Goal: Transaction & Acquisition: Purchase product/service

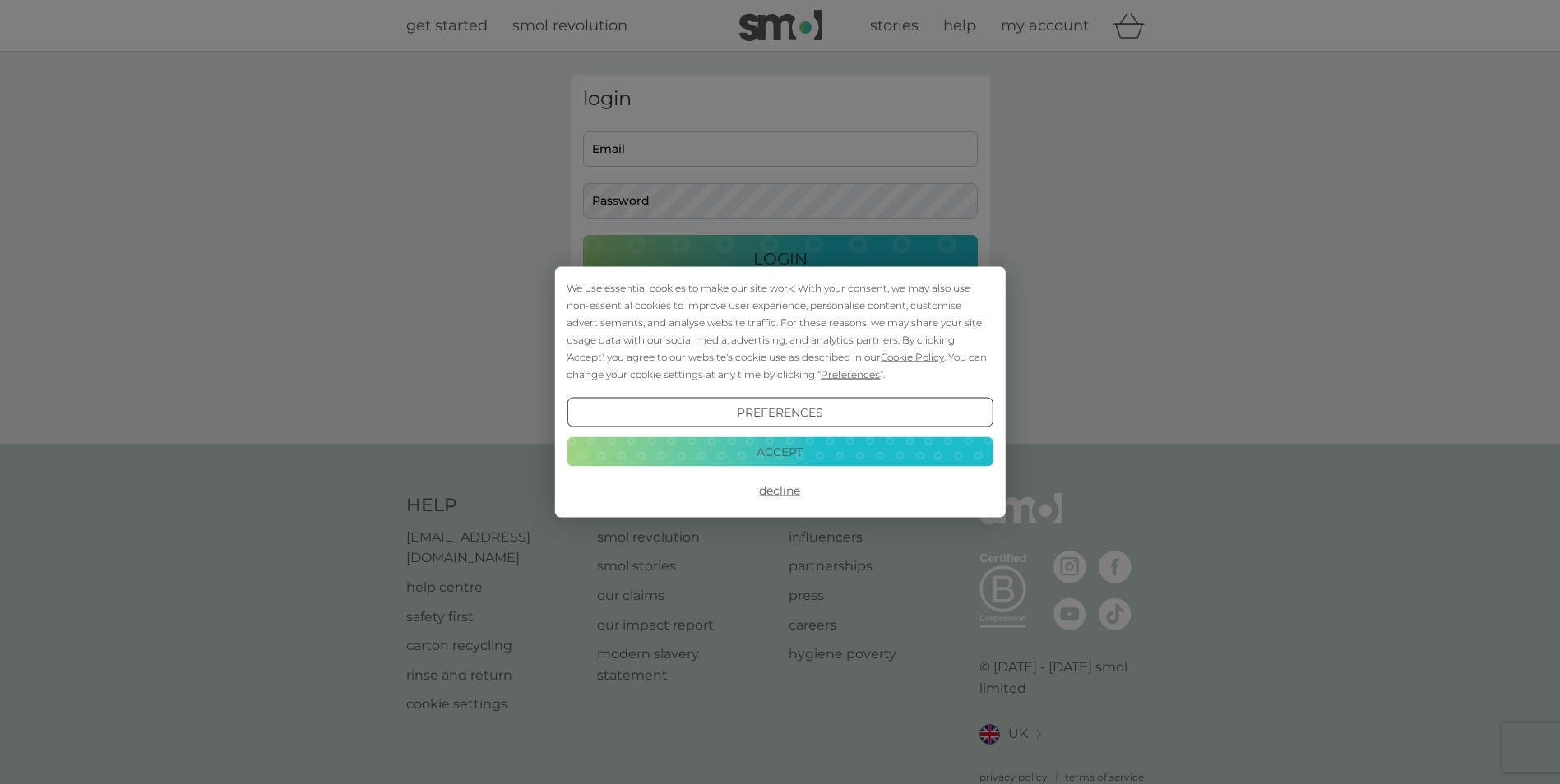
click at [750, 443] on button "Accept" at bounding box center [780, 451] width 426 height 30
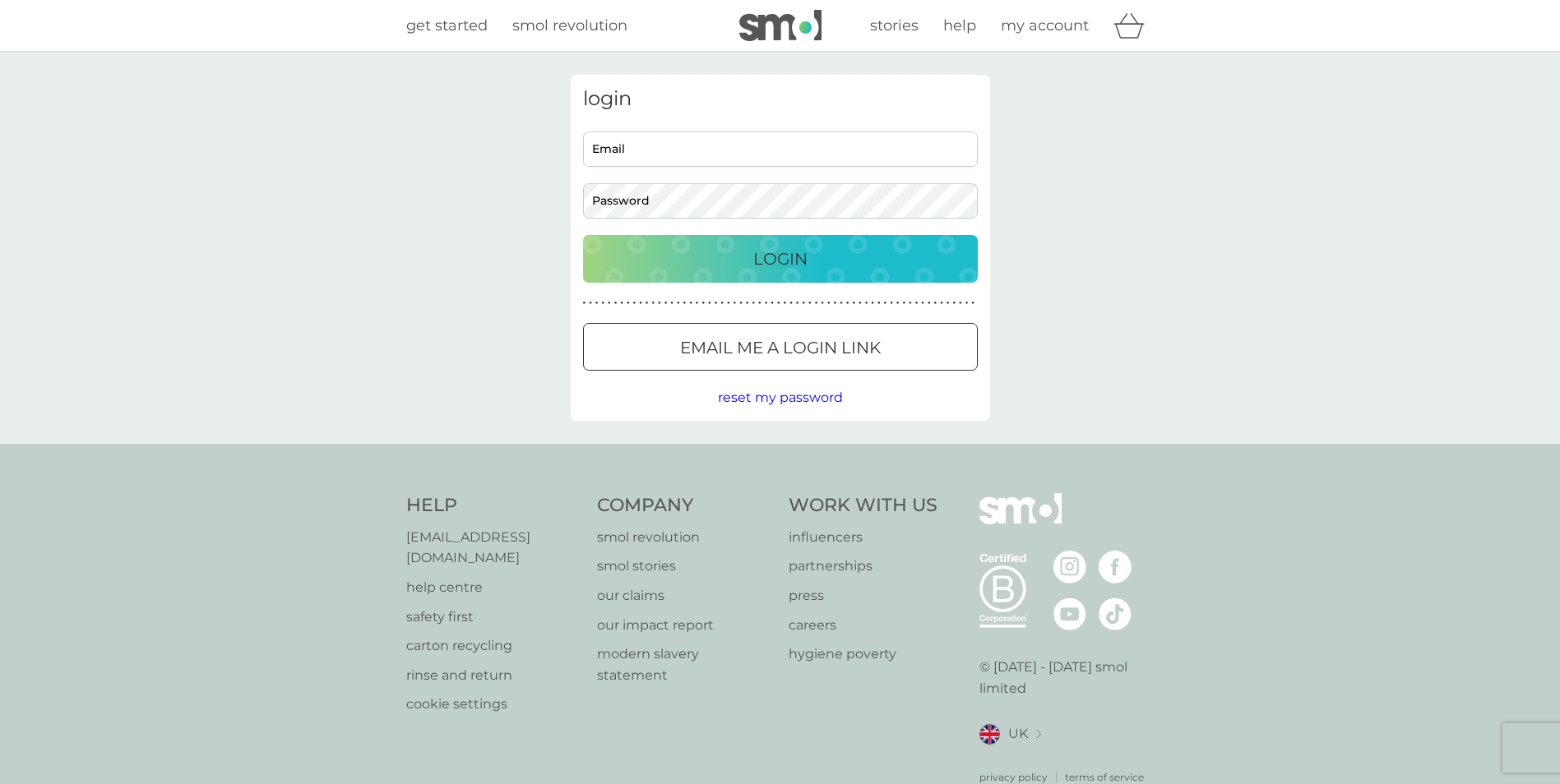
click at [652, 145] on input "Email" at bounding box center [781, 149] width 395 height 35
type input "emilywilliams06@hotmail.com"
click at [583, 235] on button "Login" at bounding box center [781, 259] width 395 height 48
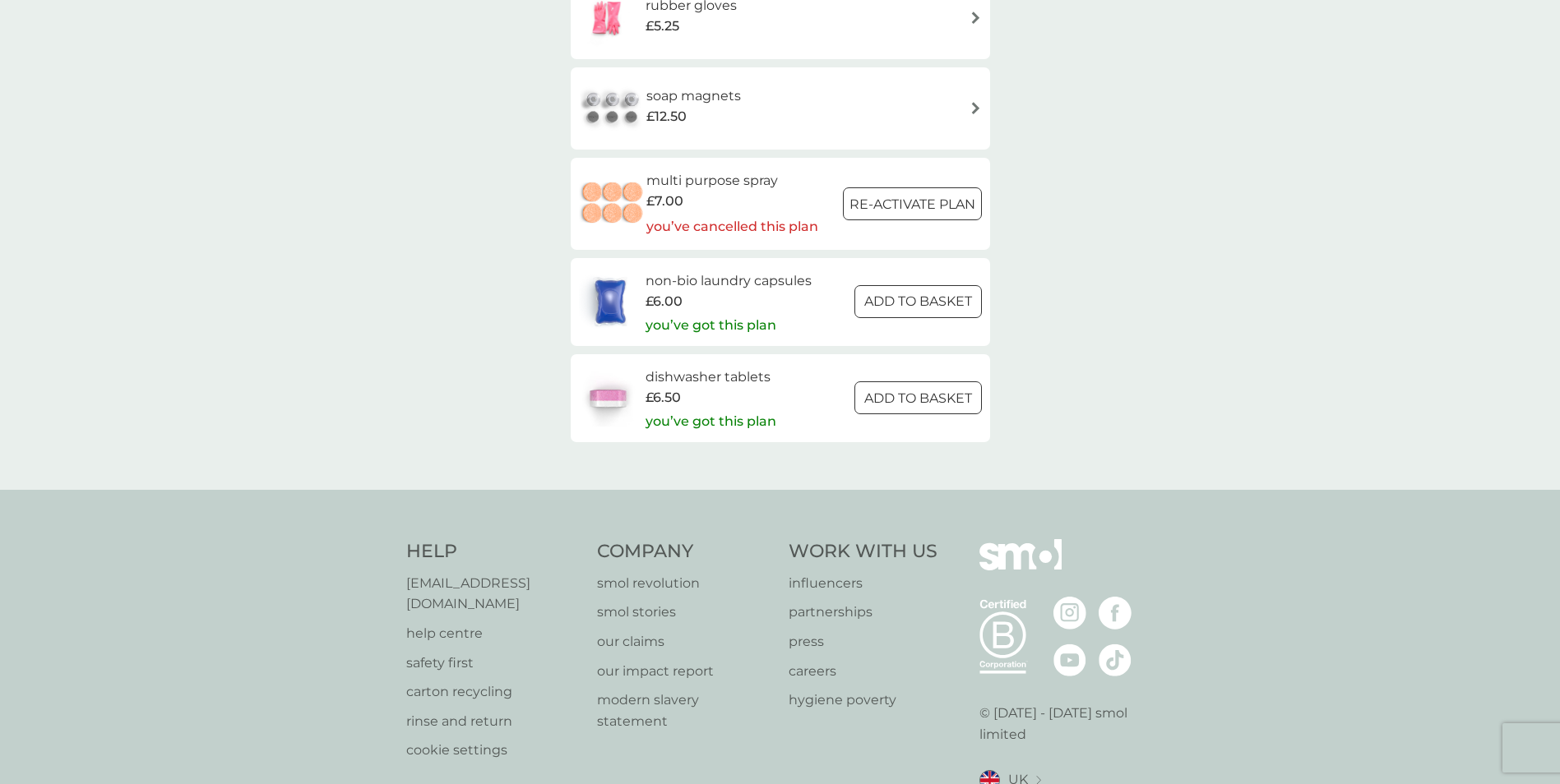
scroll to position [2531, 0]
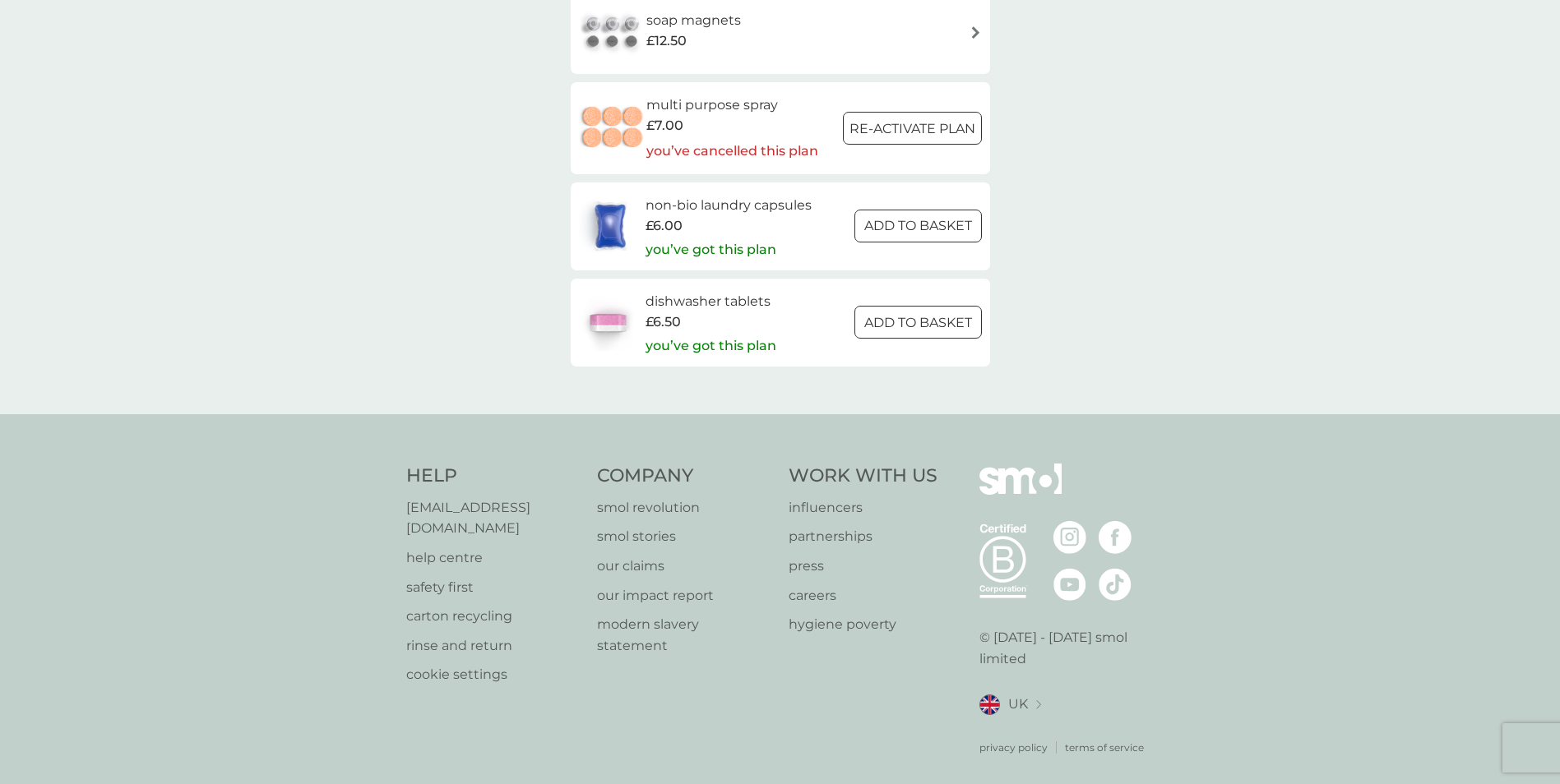
click at [892, 321] on div at bounding box center [918, 322] width 59 height 17
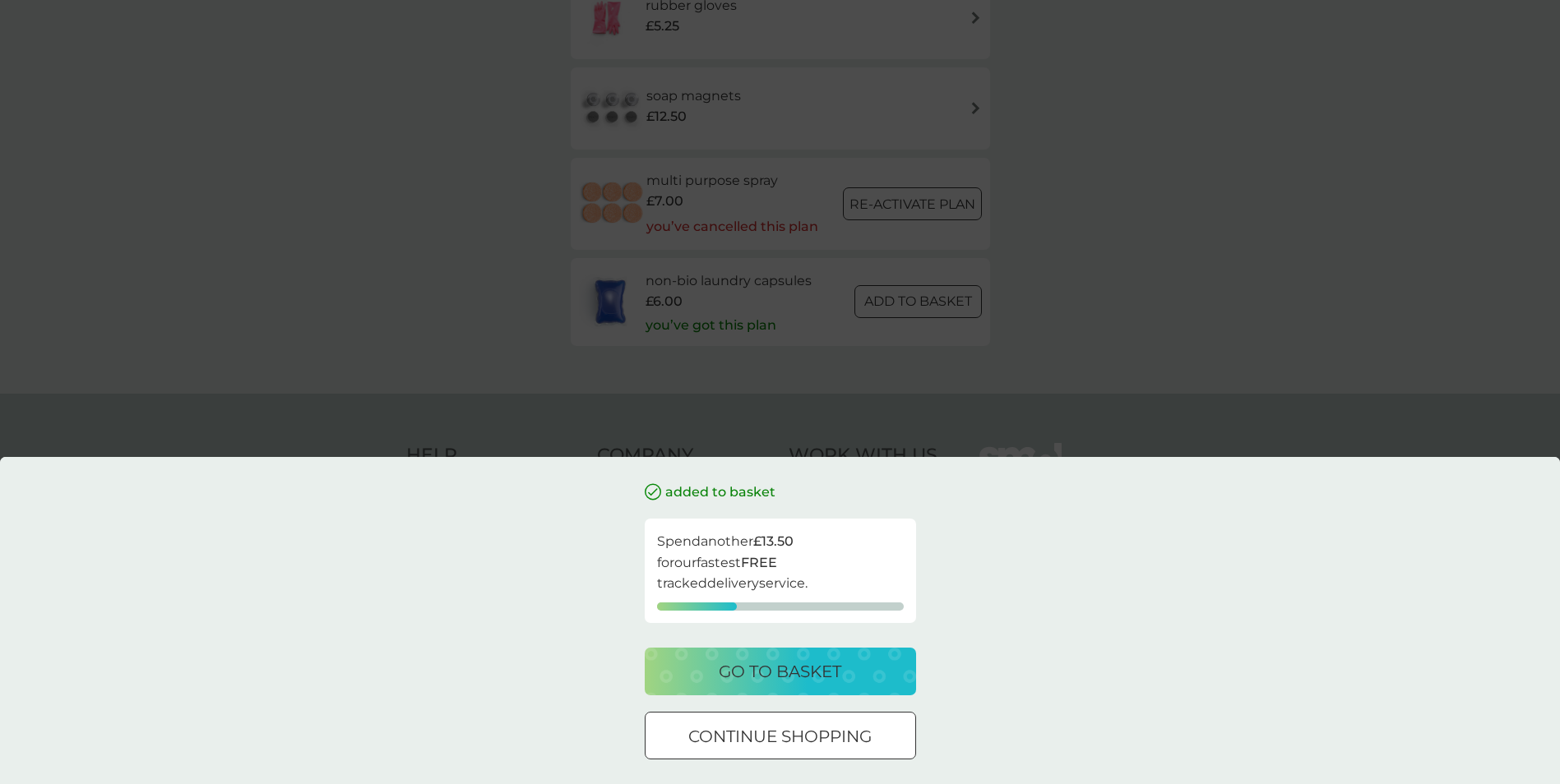
scroll to position [2434, 0]
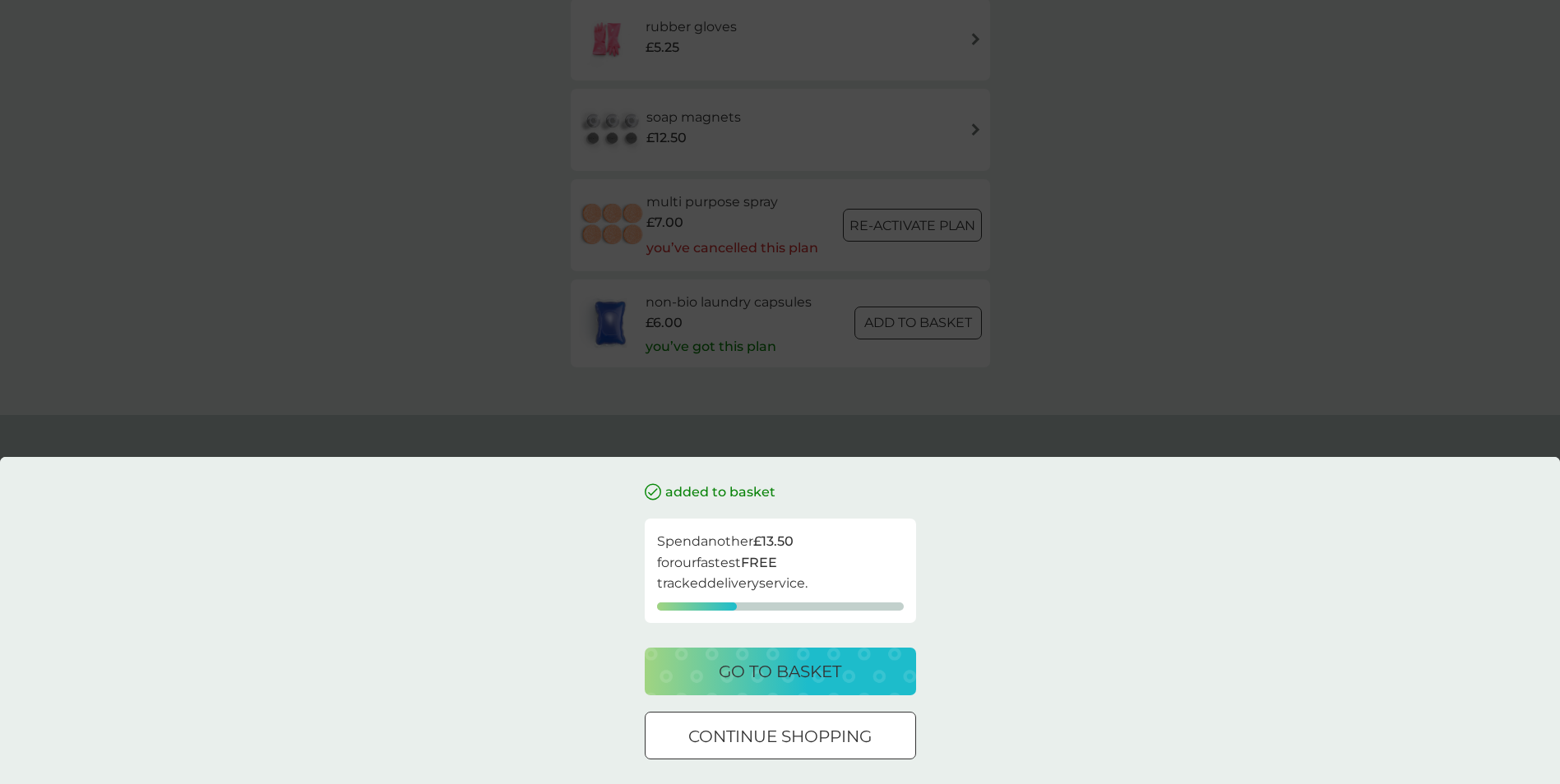
click at [311, 170] on div "added to basket Spend another £13.50 for our fastest FREE tracked delivery serv…" at bounding box center [780, 392] width 1560 height 784
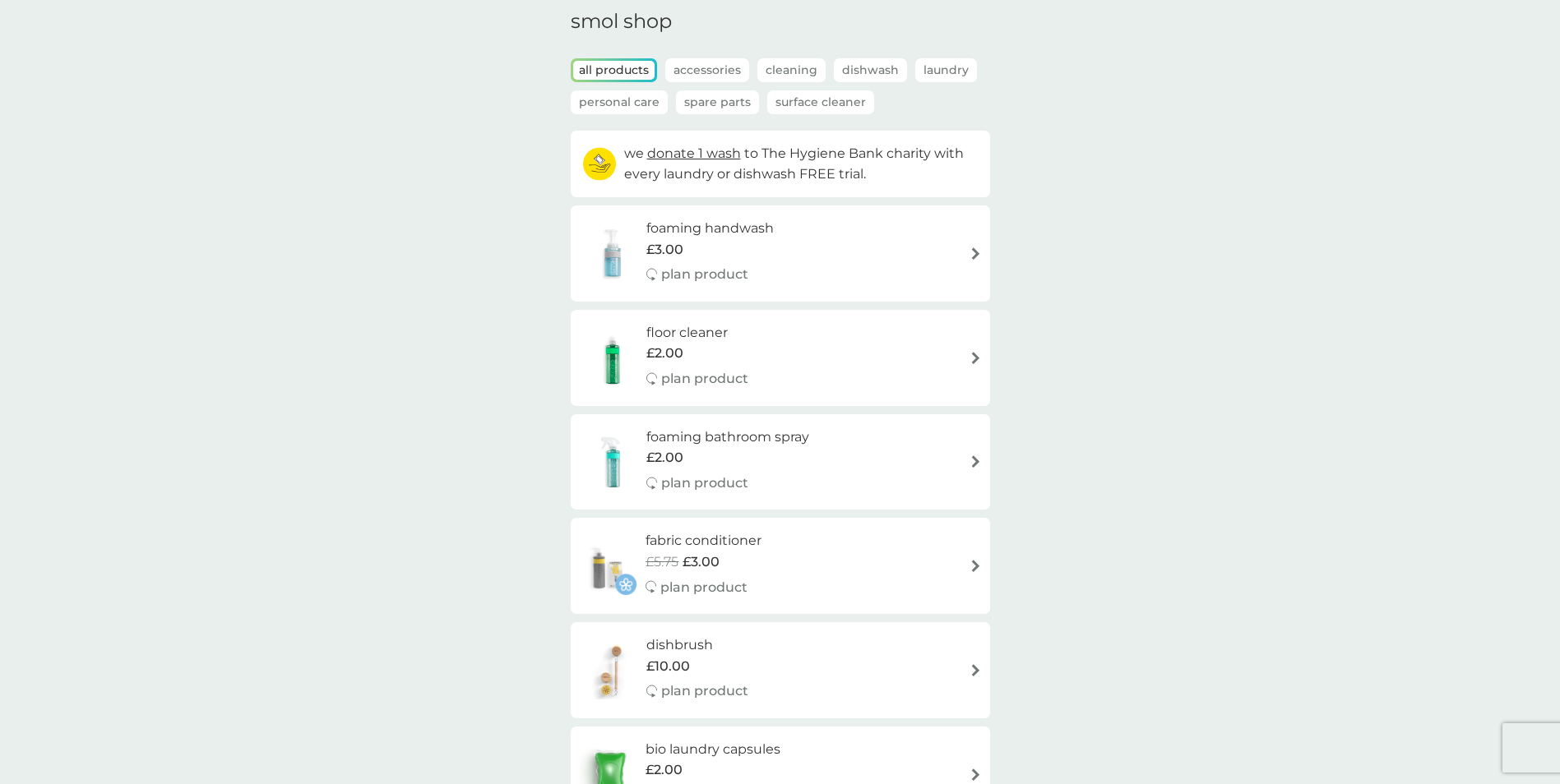
scroll to position [0, 0]
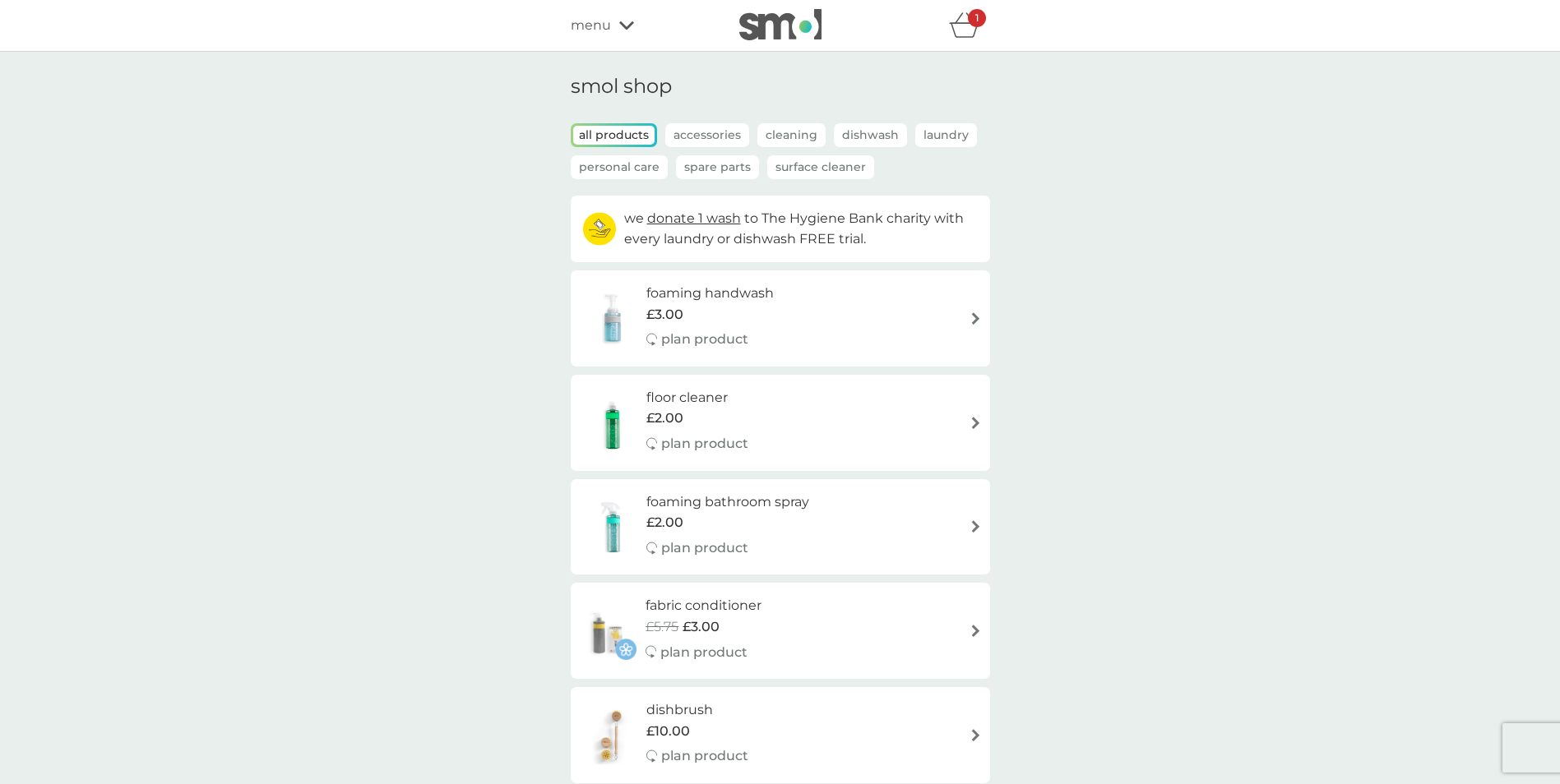
click at [968, 20] on div "1" at bounding box center [977, 18] width 18 height 18
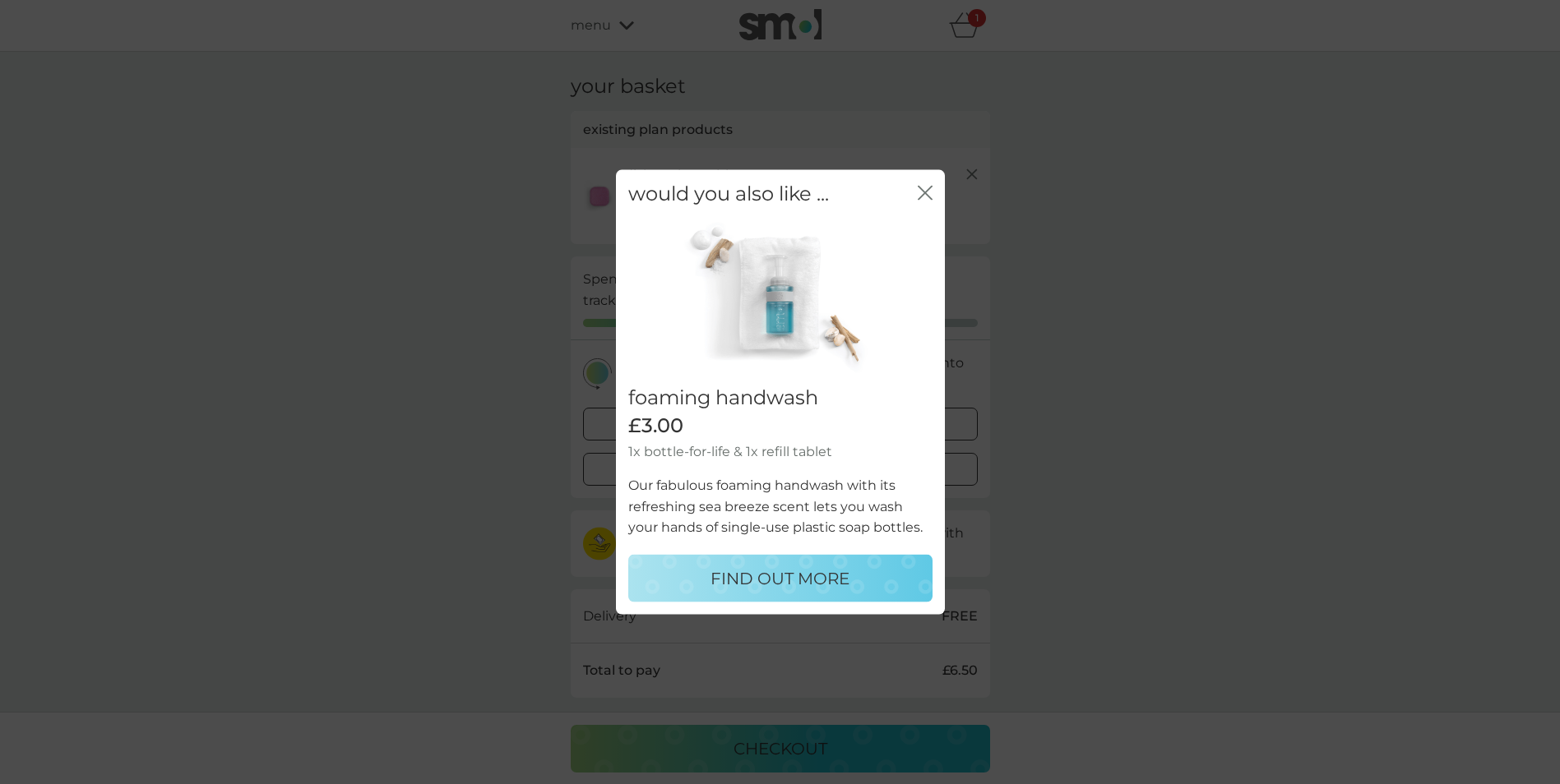
click at [933, 191] on div "would you also like ... close" at bounding box center [780, 194] width 329 height 49
click at [923, 192] on icon "close" at bounding box center [925, 192] width 15 height 15
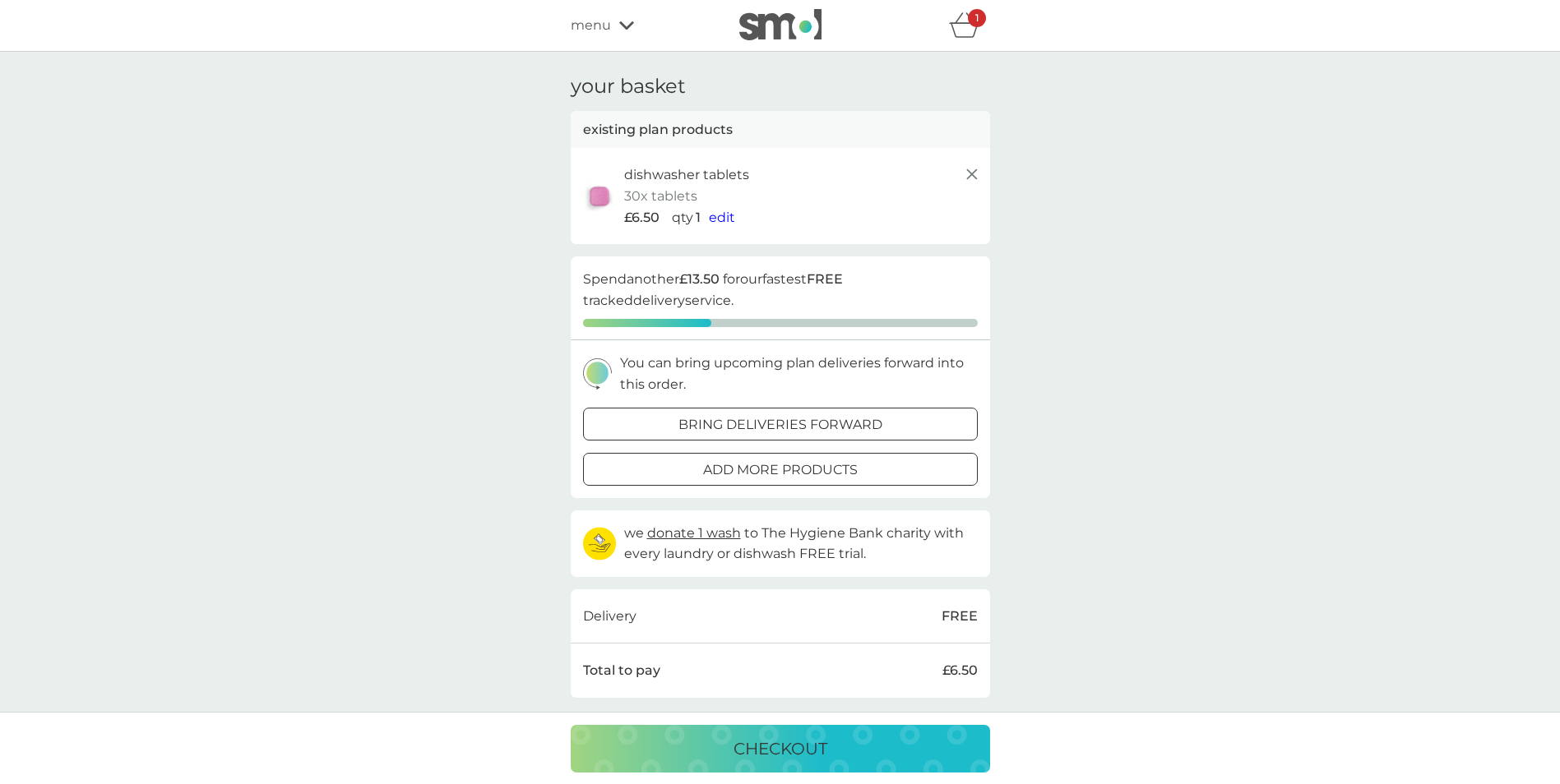
click at [700, 427] on p "bring deliveries forward" at bounding box center [780, 425] width 204 height 21
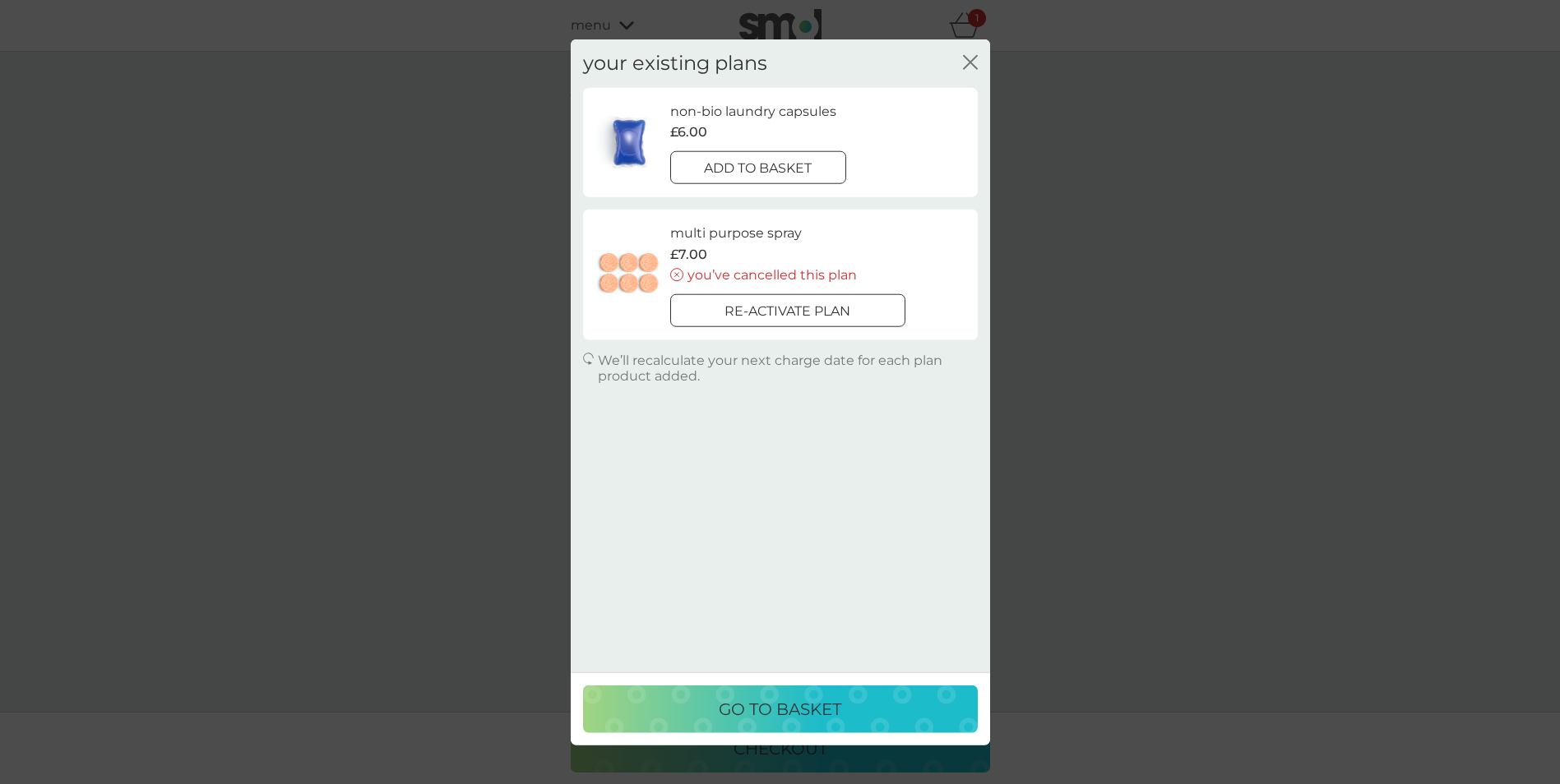
click at [773, 163] on div at bounding box center [758, 168] width 59 height 17
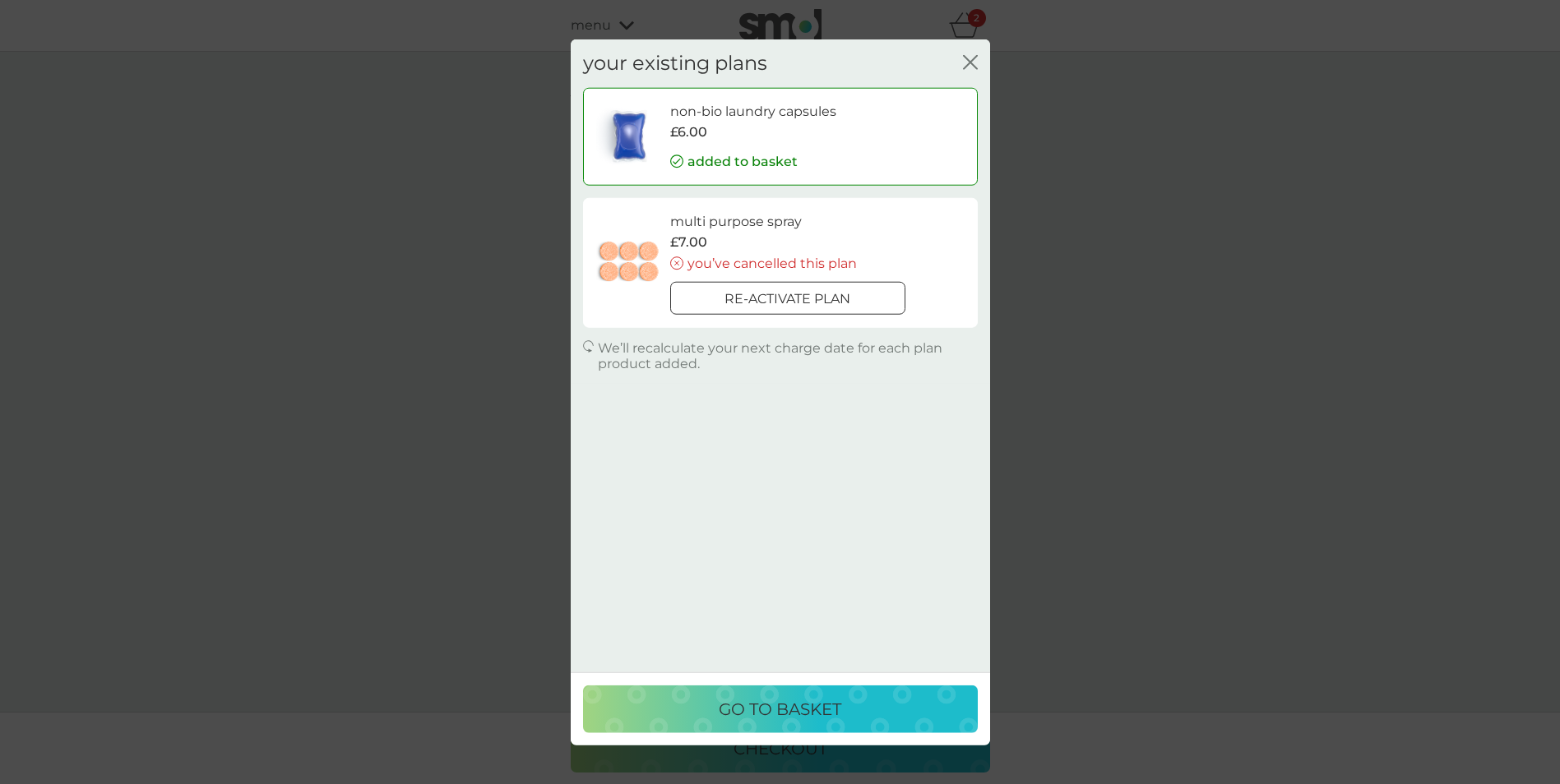
click at [761, 719] on p "go to basket" at bounding box center [780, 709] width 122 height 27
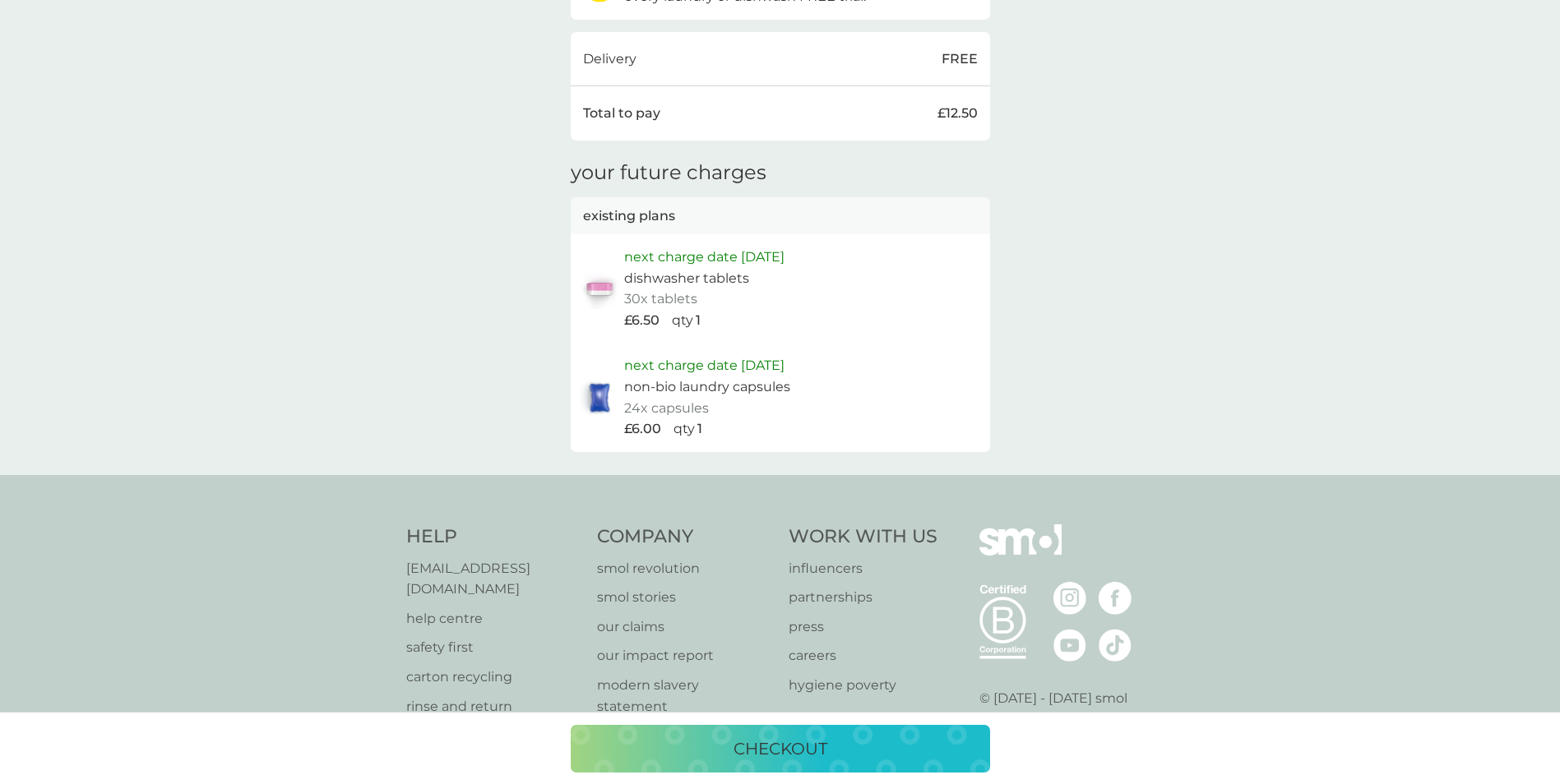
scroll to position [657, 0]
click at [655, 261] on p "next charge date [DATE]" at bounding box center [705, 253] width 161 height 21
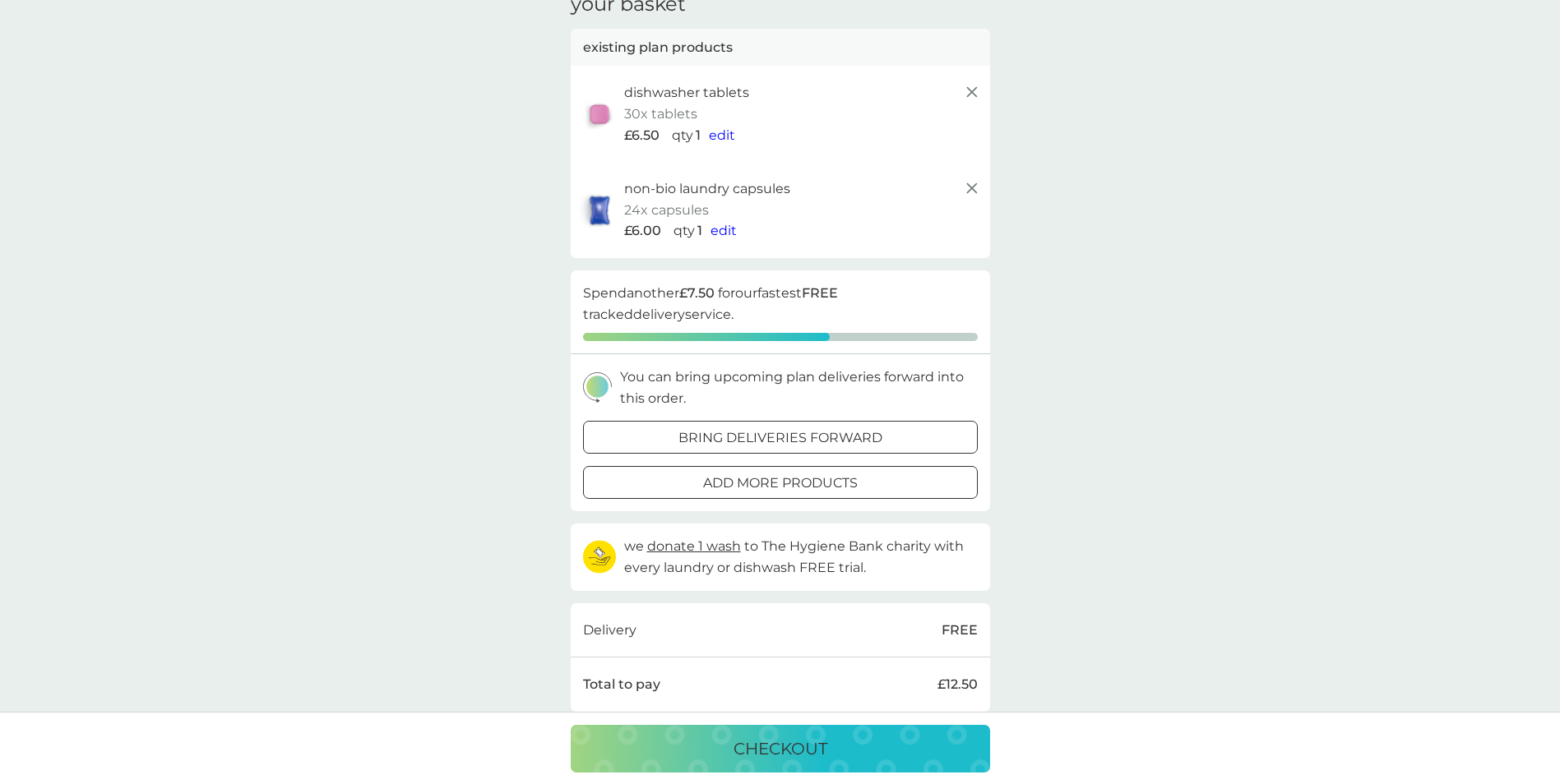
scroll to position [0, 0]
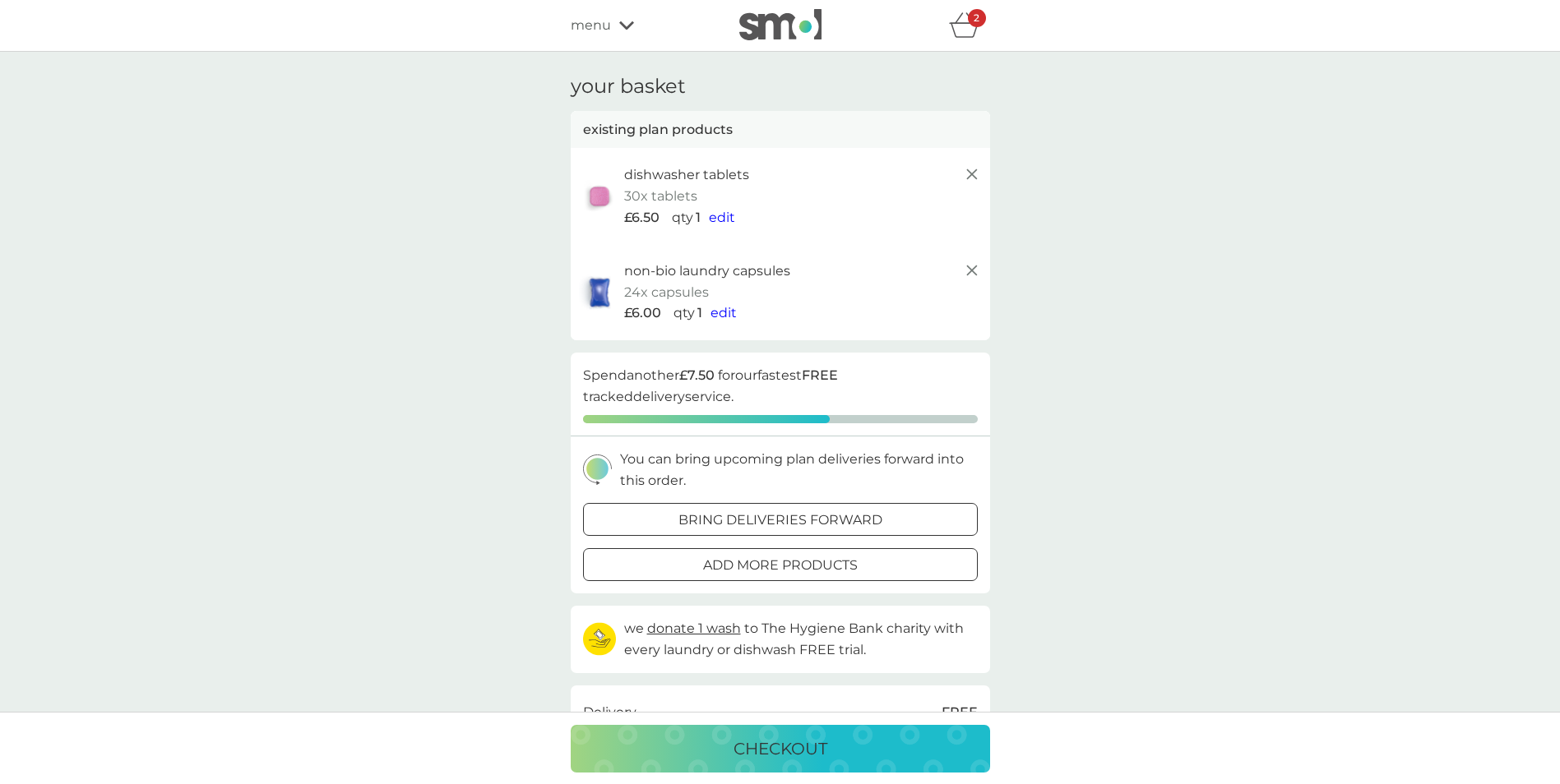
click at [771, 28] on img at bounding box center [781, 25] width 82 height 32
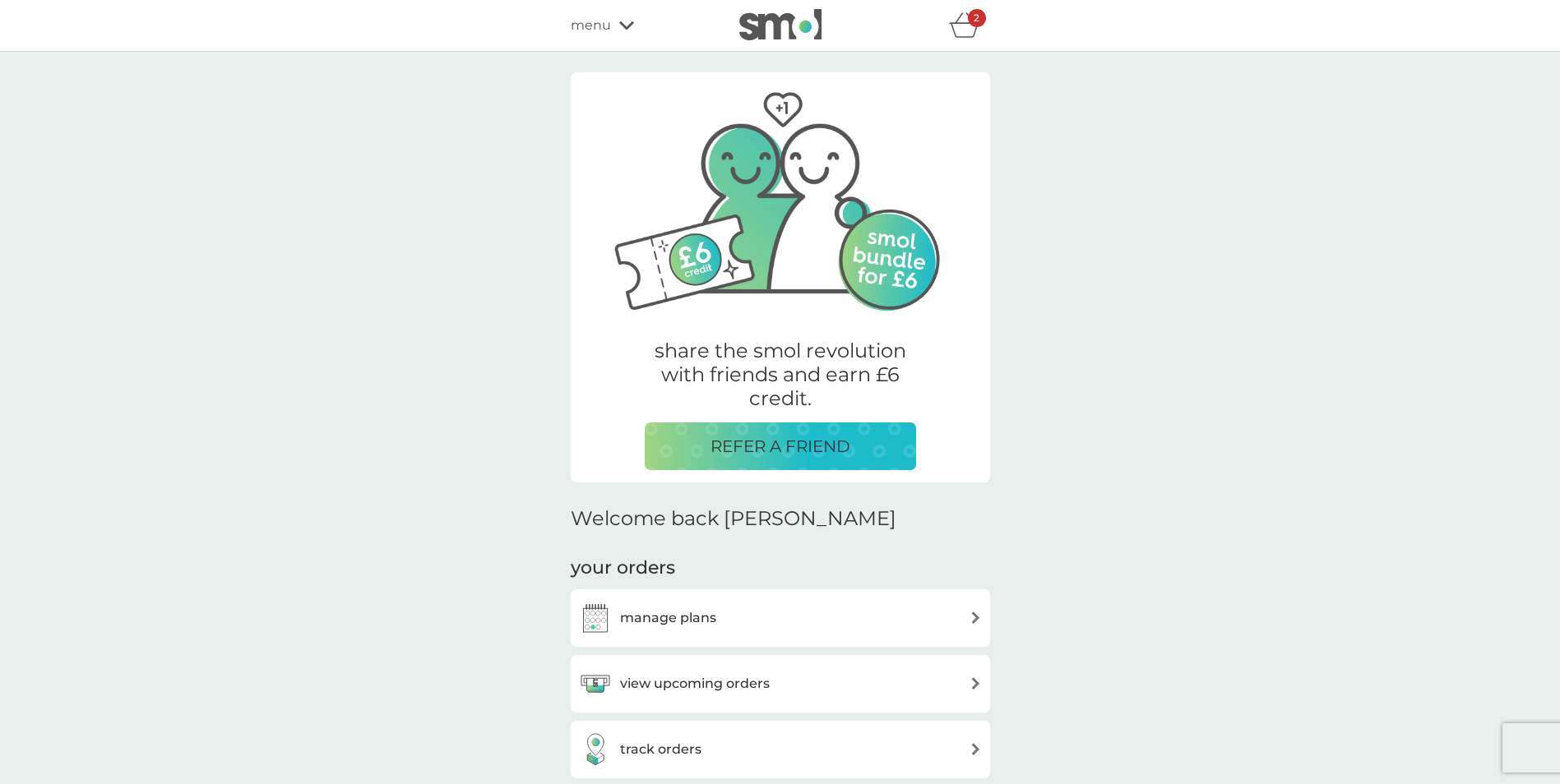
click at [740, 617] on div "manage plans" at bounding box center [780, 618] width 403 height 32
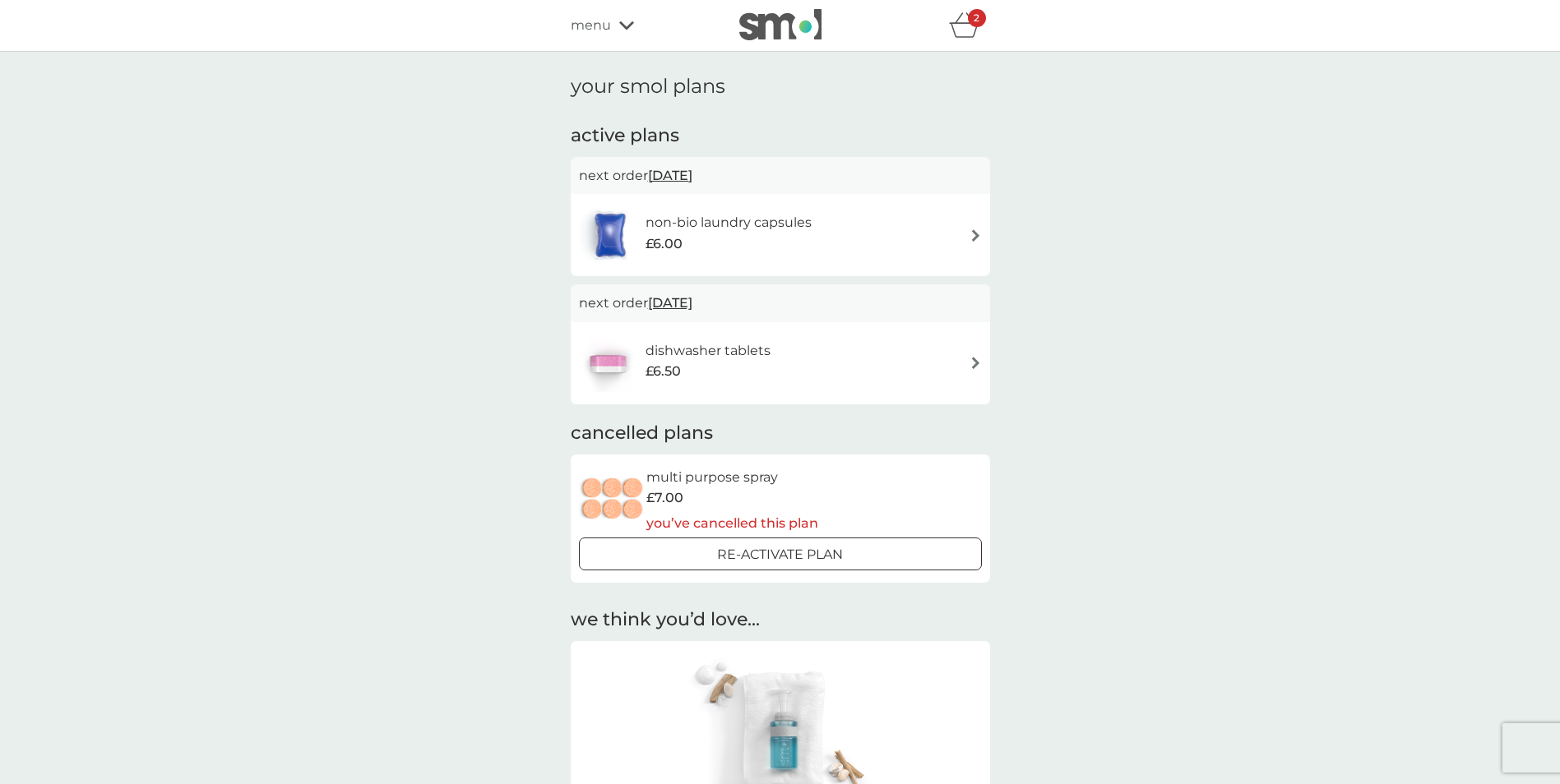
click at [964, 348] on div "dishwasher tablets £6.50" at bounding box center [780, 363] width 403 height 57
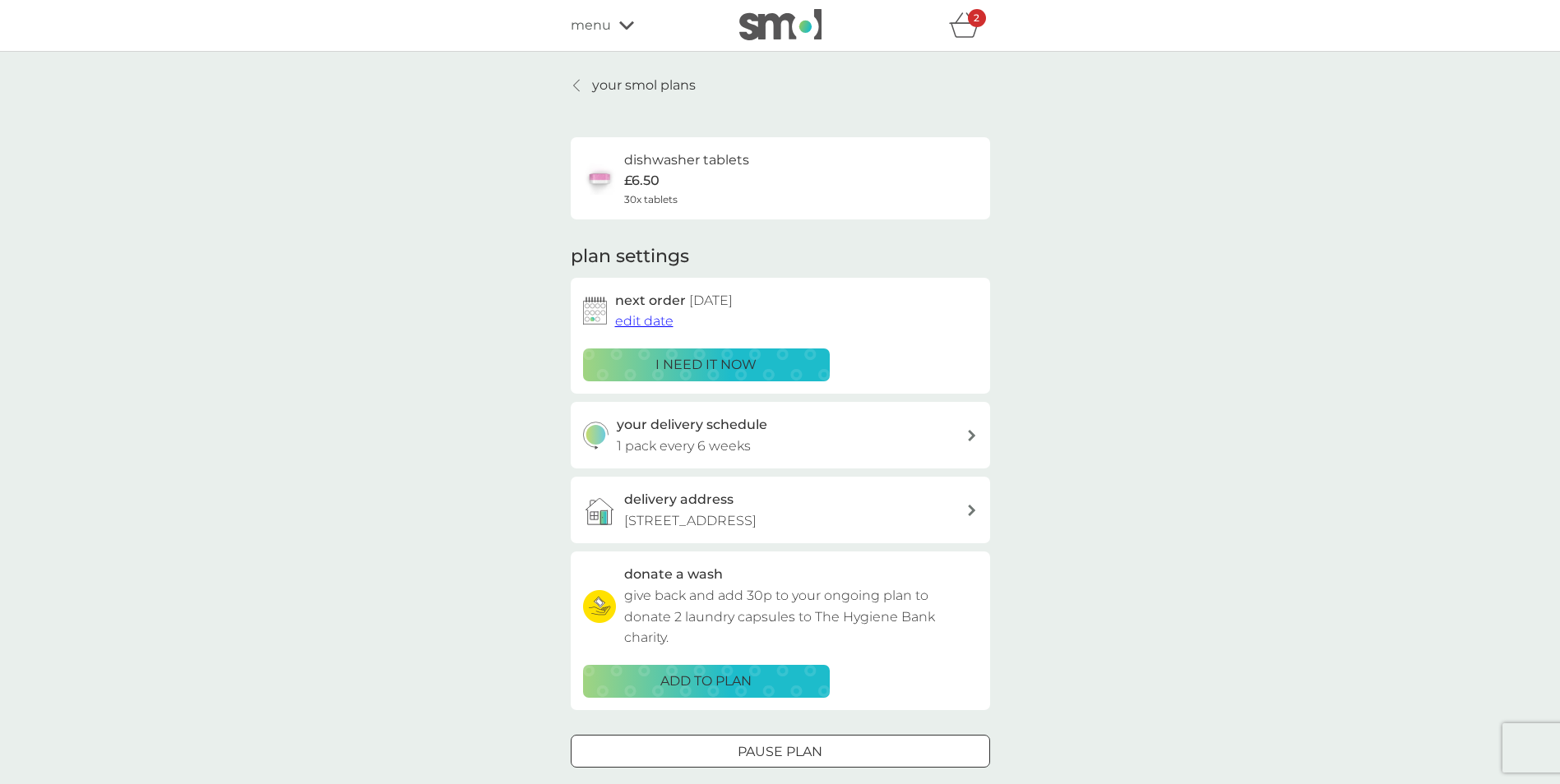
click at [698, 364] on p "i need it now" at bounding box center [706, 364] width 101 height 21
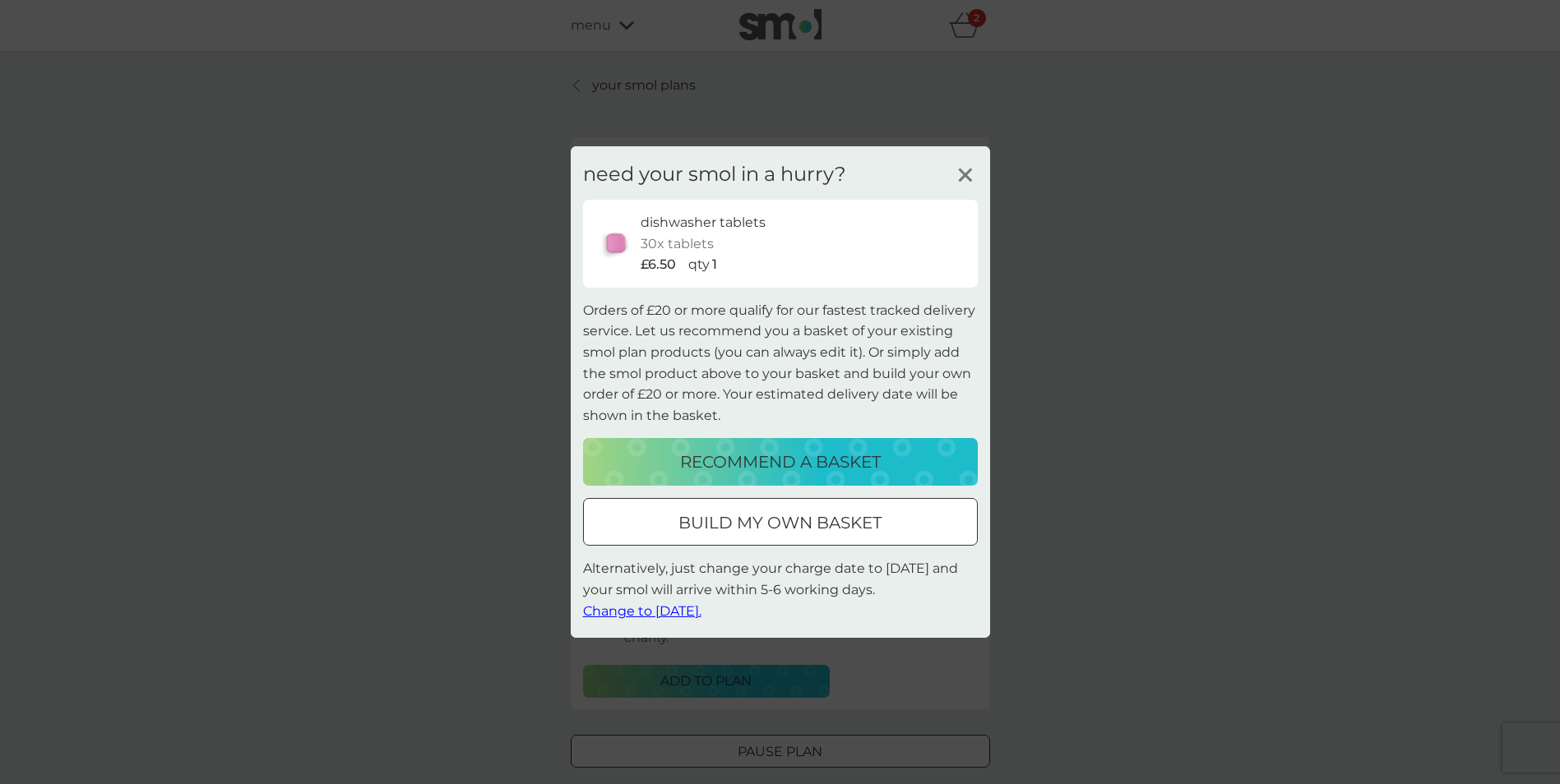
click at [807, 517] on div at bounding box center [780, 523] width 59 height 17
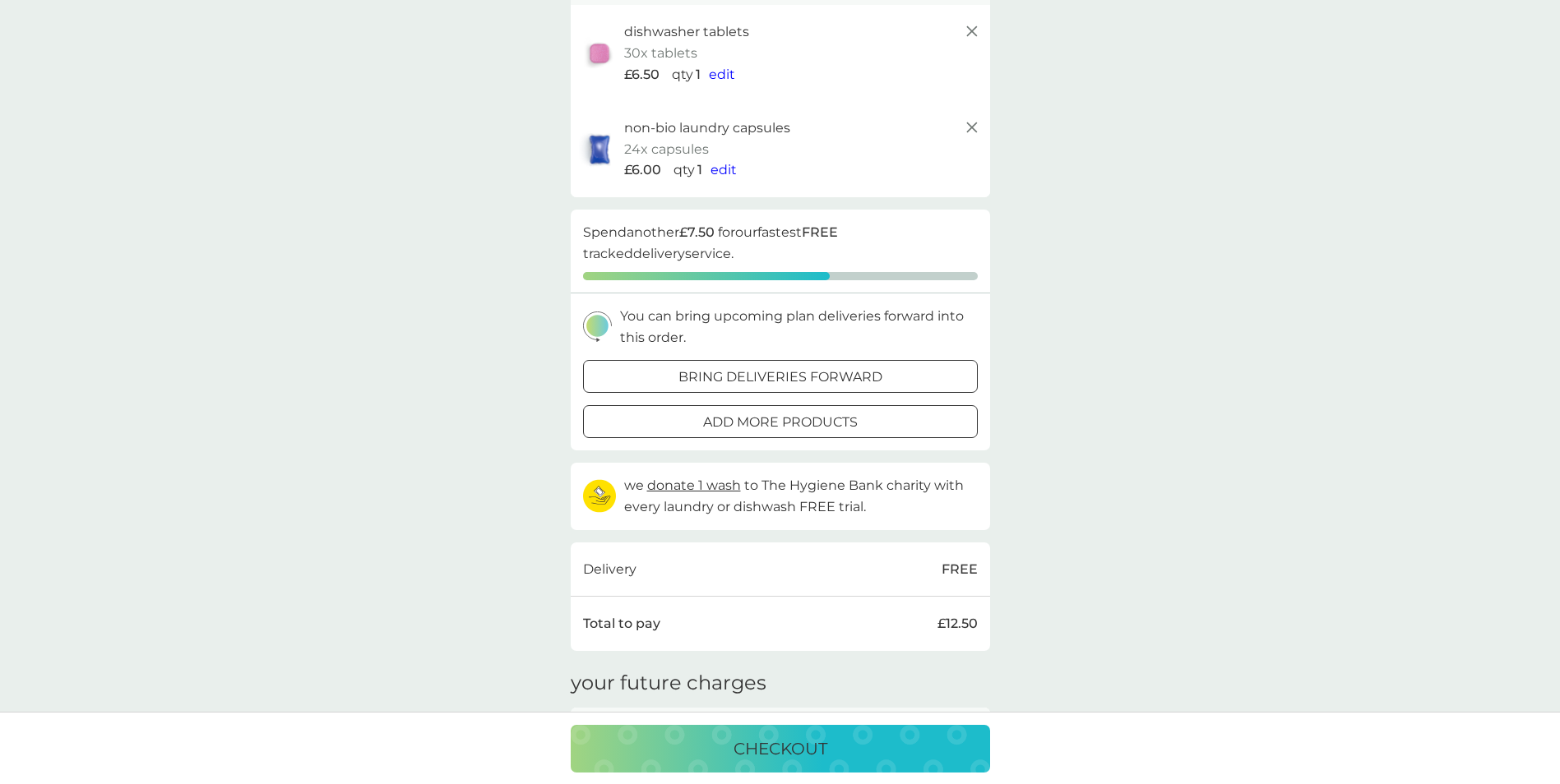
scroll to position [164, 0]
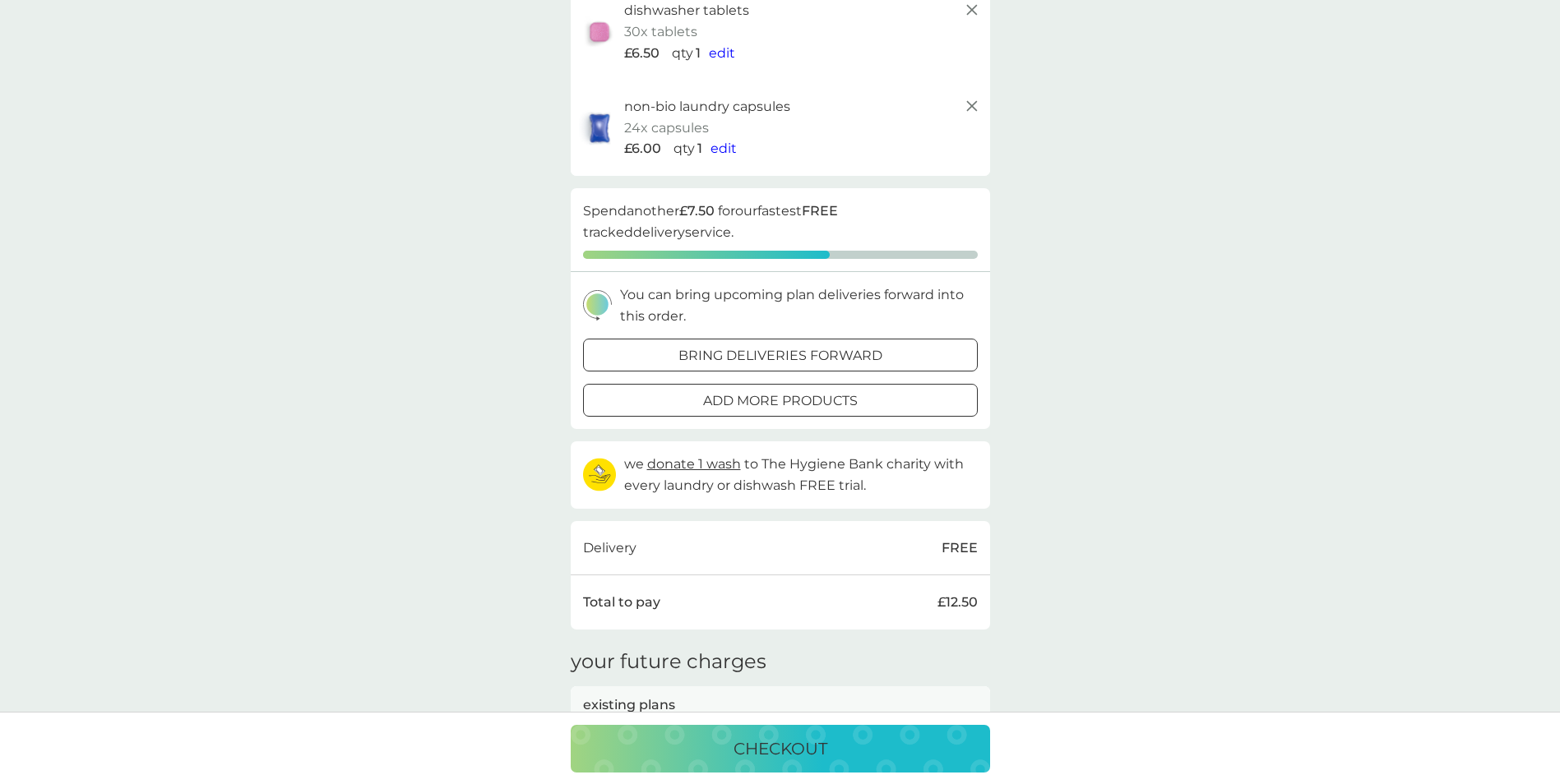
click at [746, 734] on button "checkout" at bounding box center [780, 749] width 419 height 48
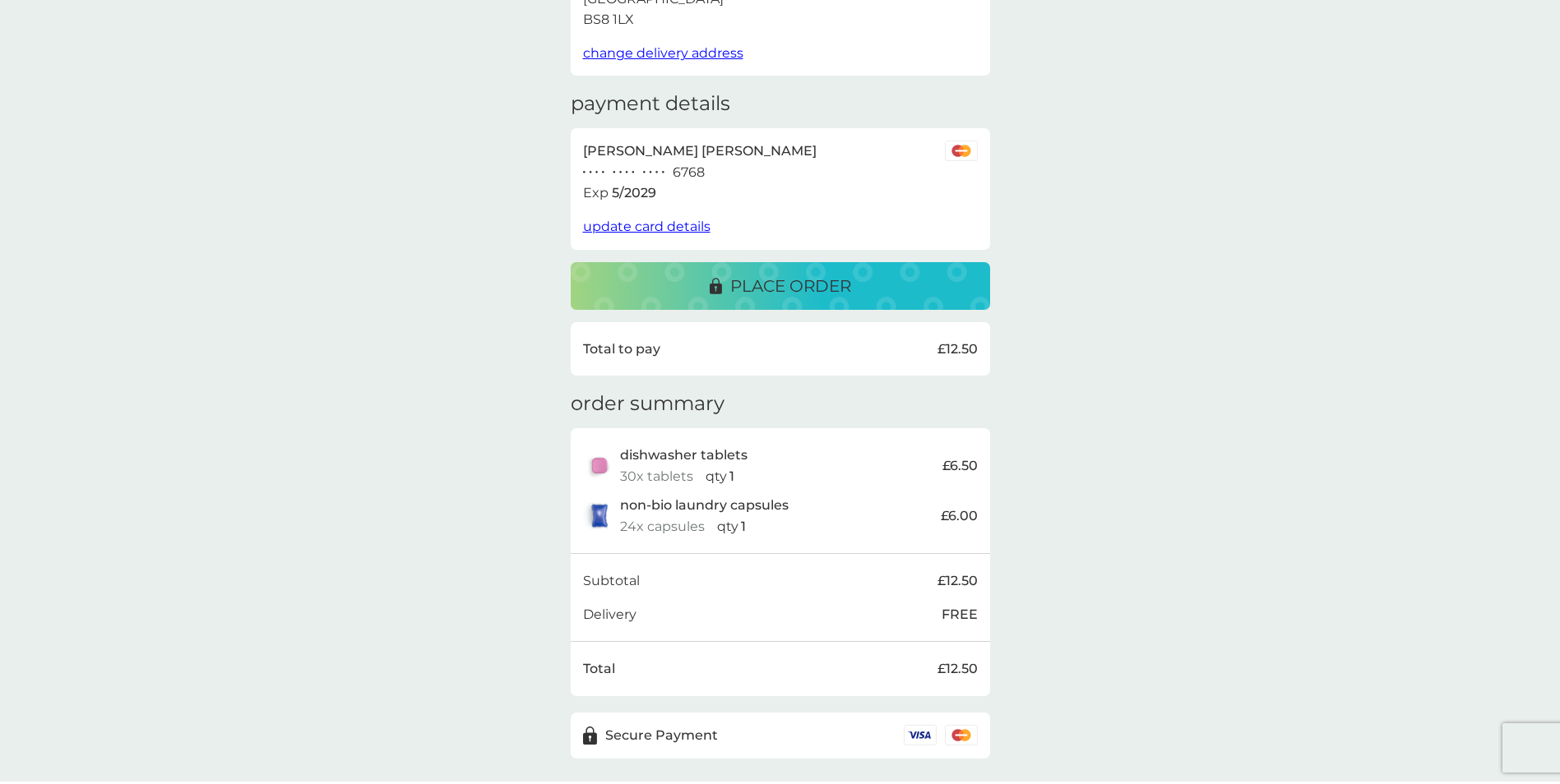
scroll to position [244, 0]
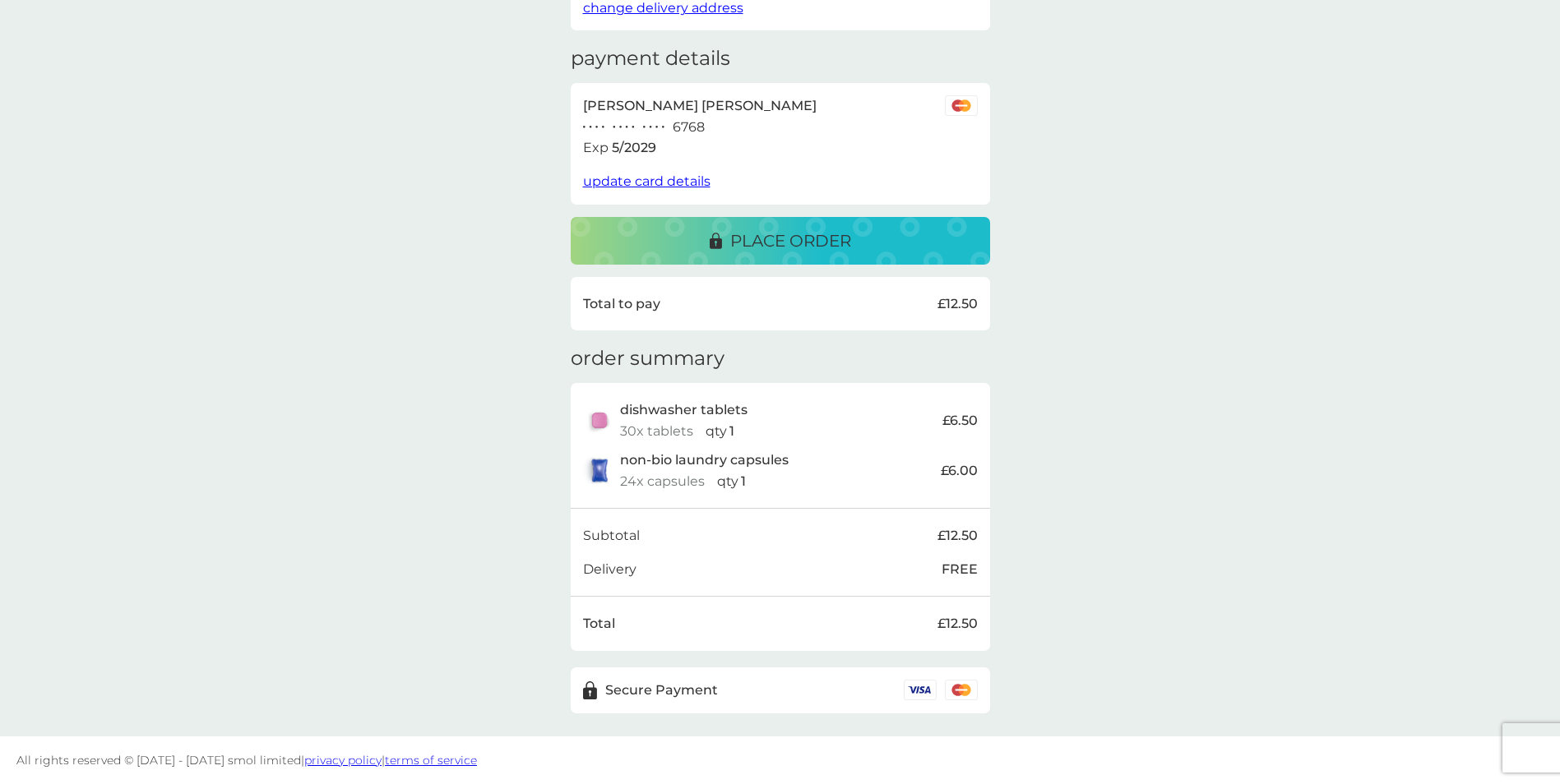
click at [779, 245] on p "place order" at bounding box center [790, 240] width 121 height 27
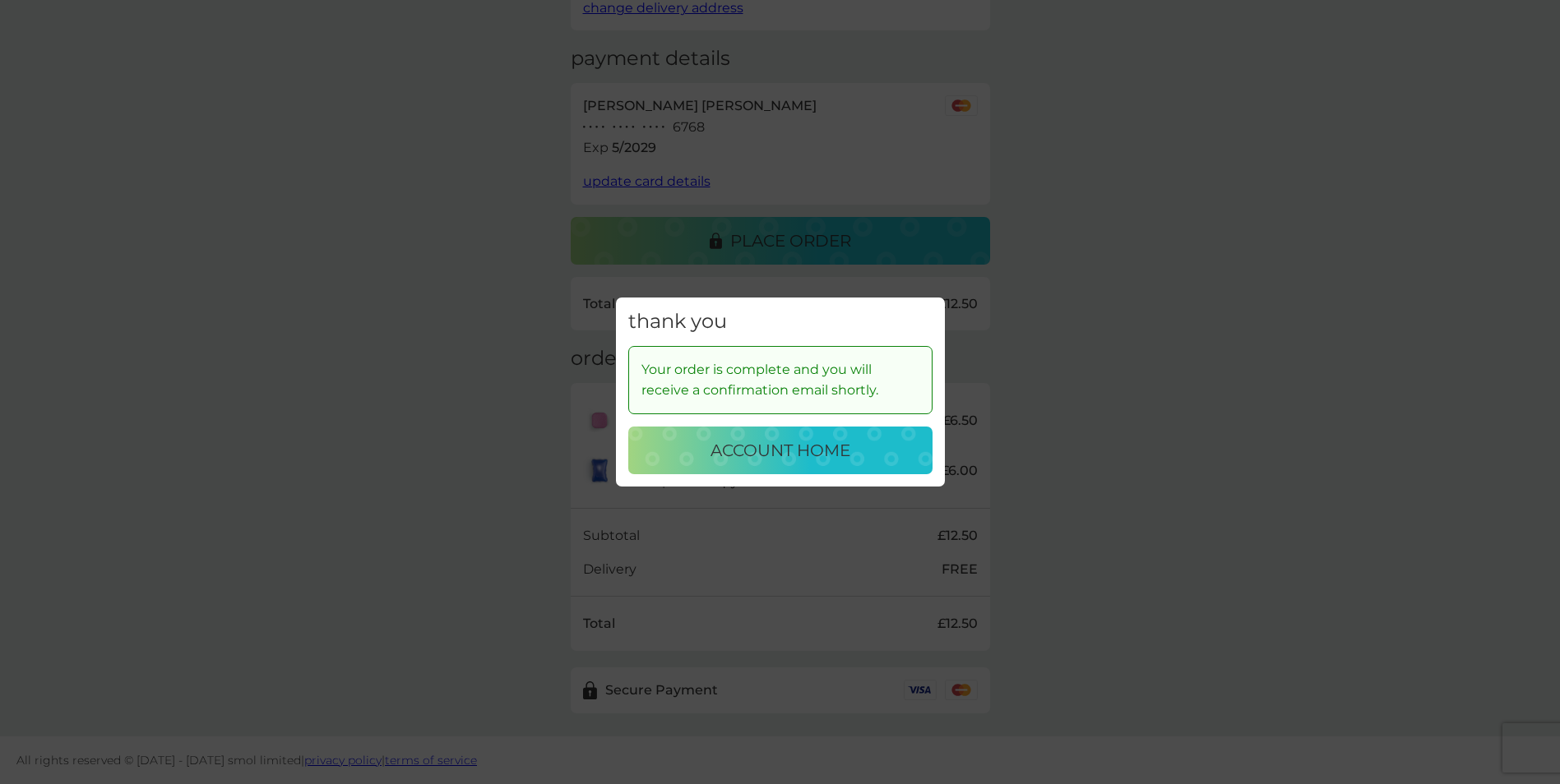
click at [748, 447] on p "account home" at bounding box center [780, 451] width 139 height 27
